Goal: Find specific page/section: Find specific page/section

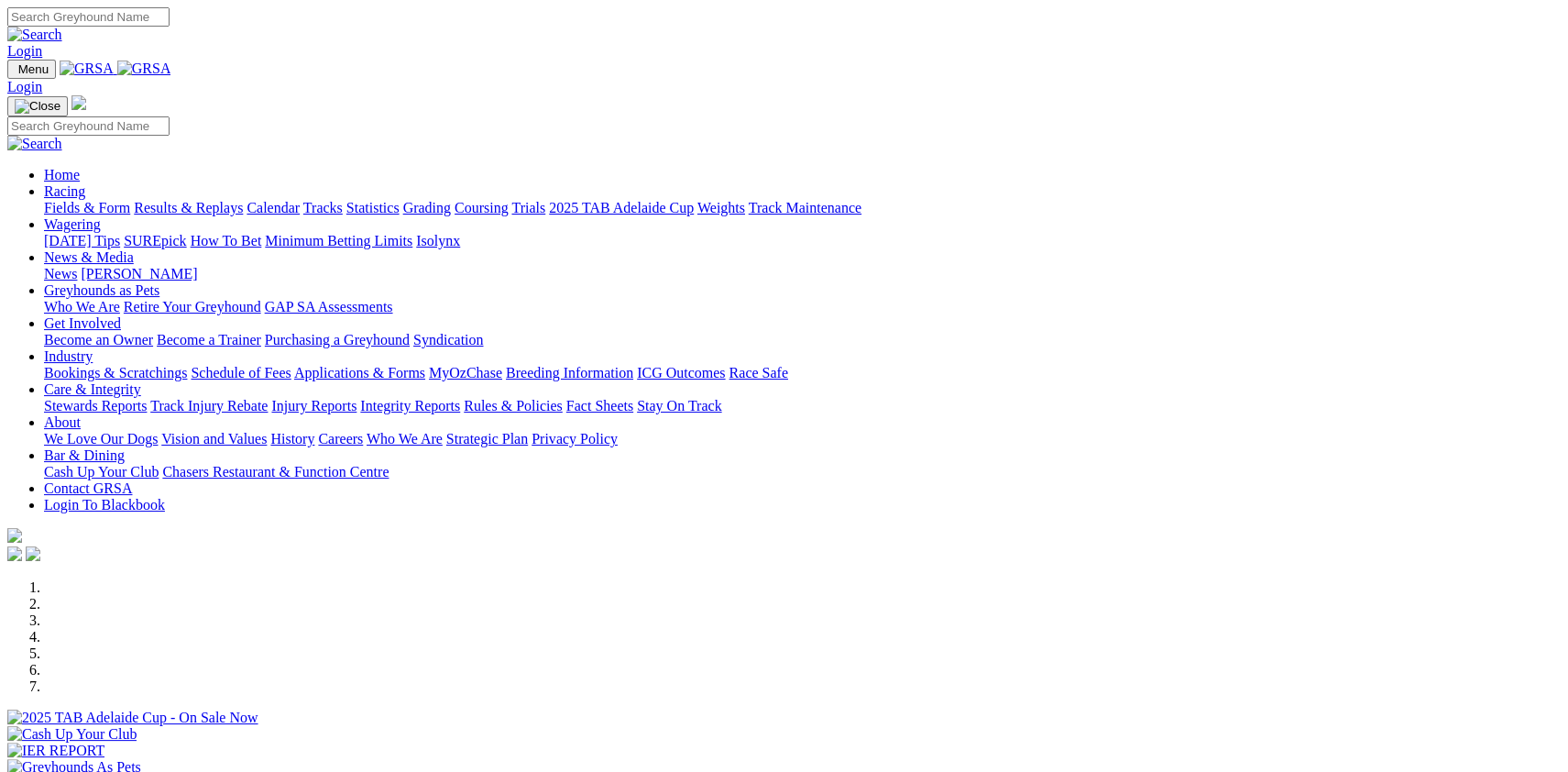
click at [130, 200] on link "Fields & Form" at bounding box center [87, 208] width 86 height 16
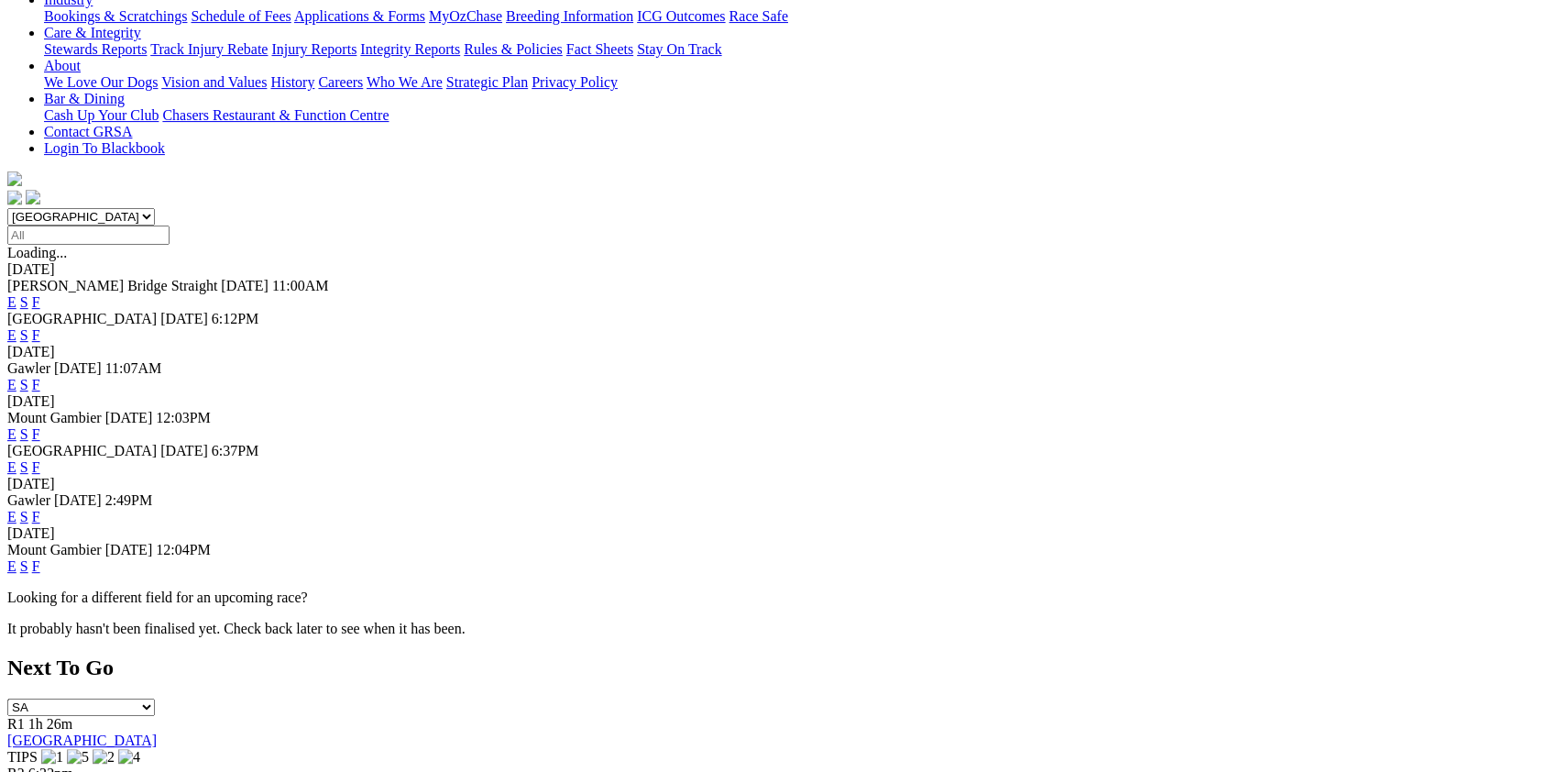
scroll to position [392, 0]
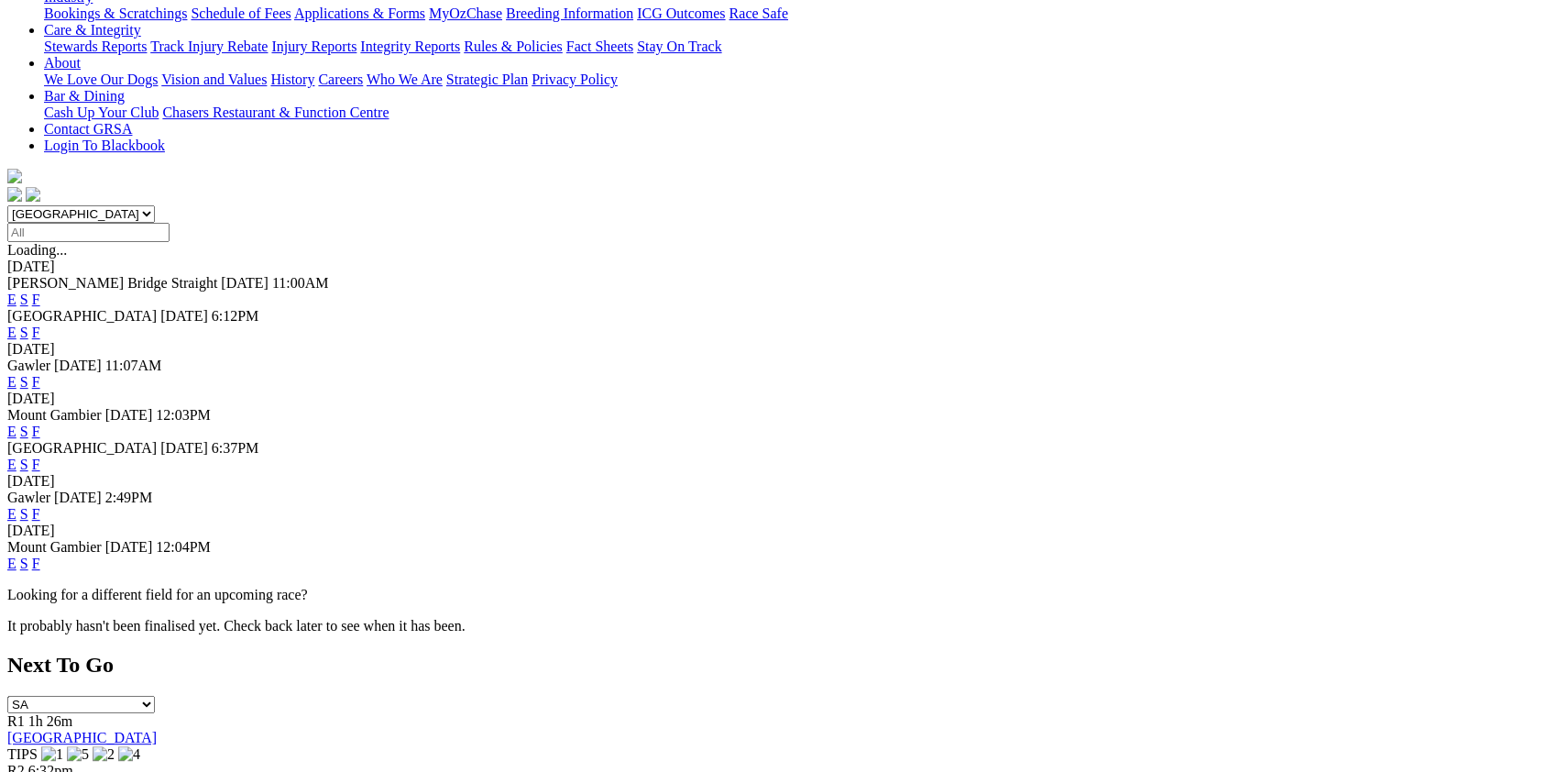
click at [40, 506] on link "F" at bounding box center [36, 513] width 8 height 16
